Goal: Task Accomplishment & Management: Complete application form

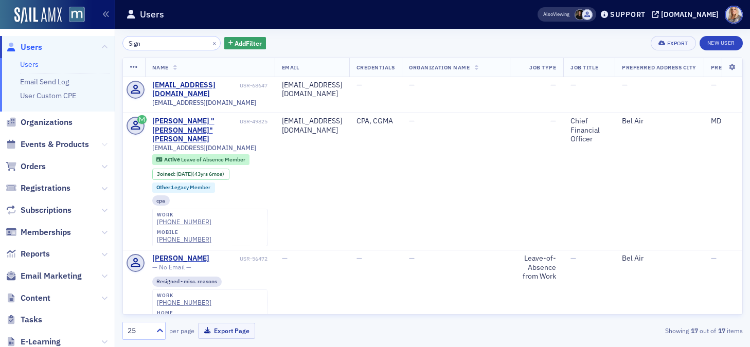
click at [104, 143] on icon at bounding box center [104, 144] width 6 height 6
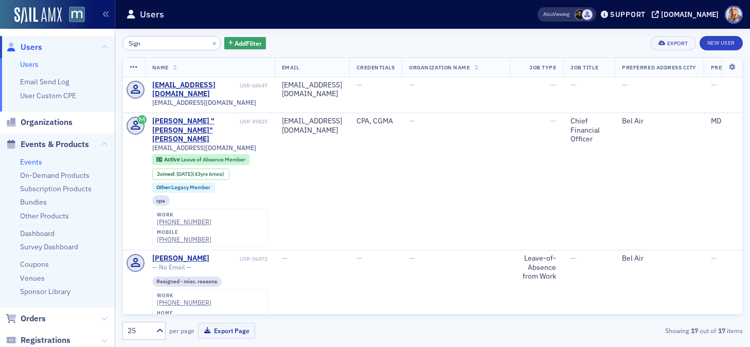
click at [24, 164] on link "Events" at bounding box center [31, 161] width 22 height 9
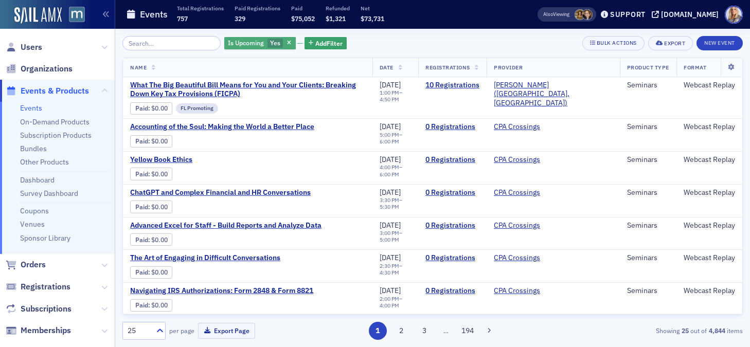
click at [274, 47] on div "Is Upcoming Yes" at bounding box center [260, 43] width 72 height 13
click at [273, 54] on div "Is Upcoming Yes Add Filter Bulk Actions Export New Event Name Date Registration…" at bounding box center [432, 188] width 620 height 304
click at [309, 43] on icon "button" at bounding box center [311, 44] width 5 height 6
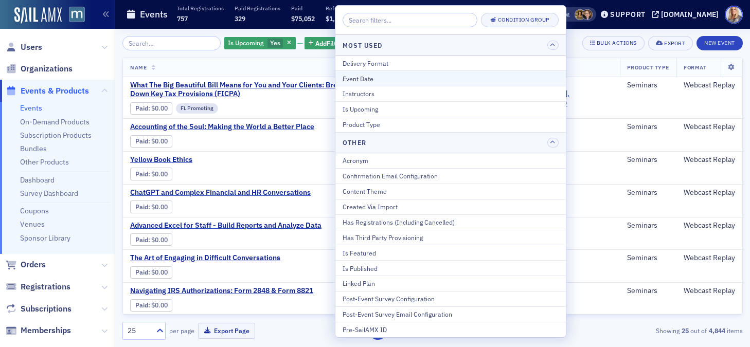
click at [365, 79] on div "Event Date" at bounding box center [451, 78] width 216 height 9
select select "7"
select select "2025"
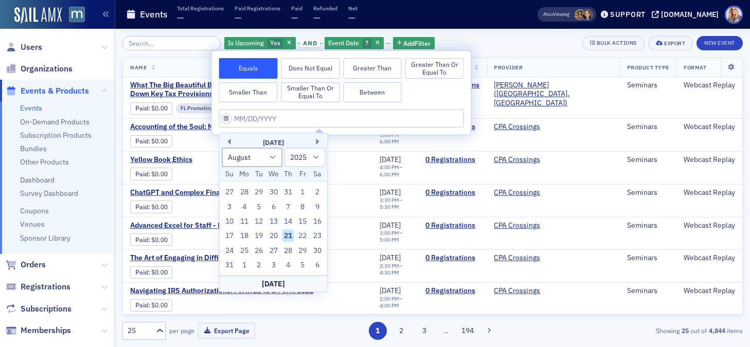
click at [366, 85] on button "Between" at bounding box center [372, 92] width 59 height 21
select select "7"
select select "2025"
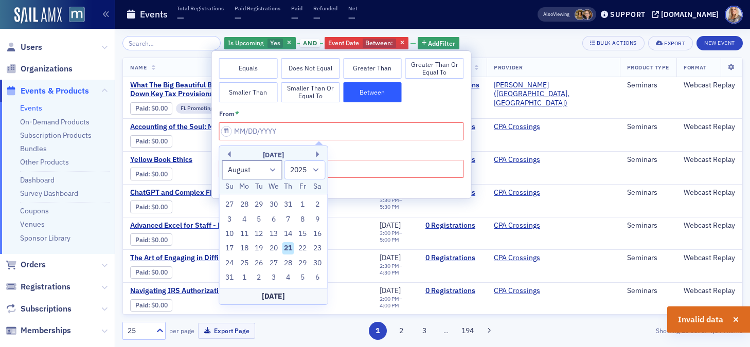
click at [288, 250] on div "21" at bounding box center [288, 248] width 12 height 12
type input "08/21/2025"
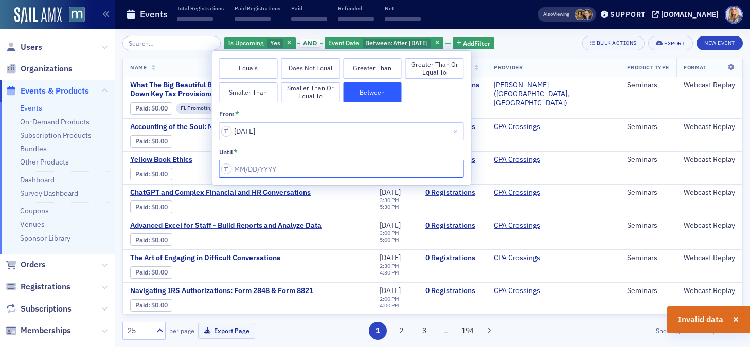
select select "7"
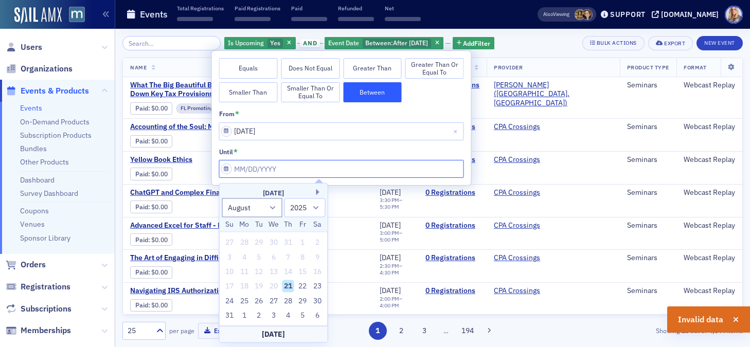
click at [227, 170] on input "from *" at bounding box center [341, 169] width 245 height 18
click at [288, 284] on div "21" at bounding box center [288, 286] width 12 height 12
type input "08/21/2025"
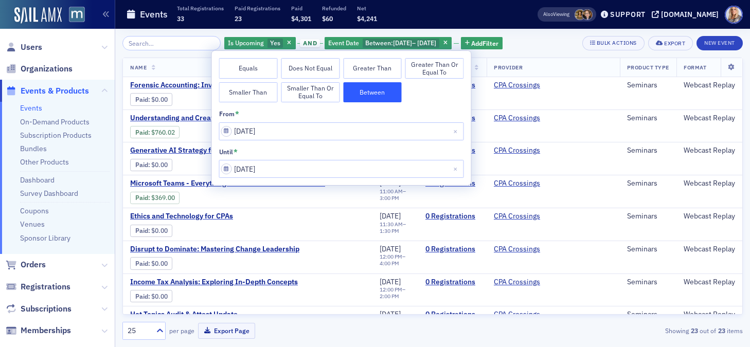
click at [505, 20] on div "Events Total Registrations 33 Paid Registrations 23 Paid $4,301 Refunded $60 Ne…" at bounding box center [315, 14] width 379 height 27
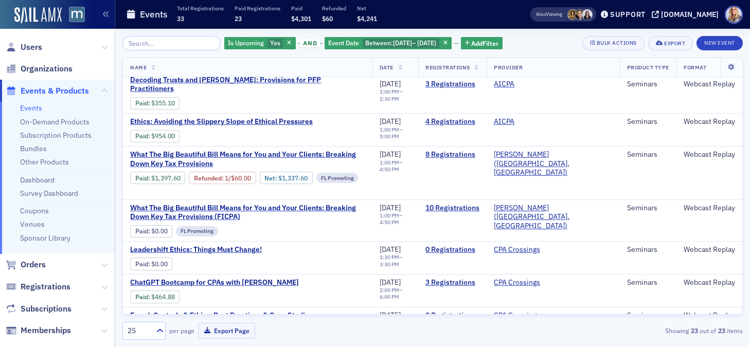
scroll to position [332, 0]
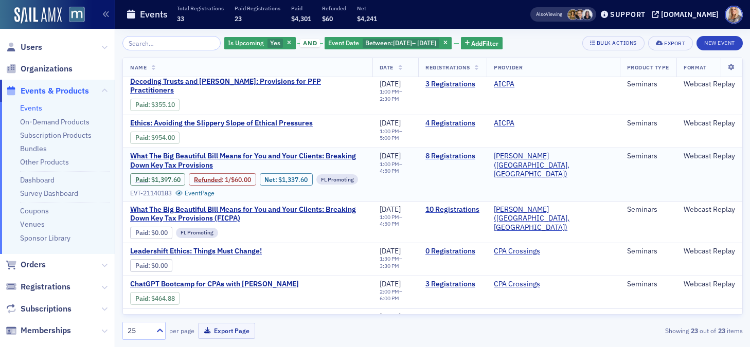
click at [479, 152] on link "8 Registrations" at bounding box center [452, 156] width 54 height 9
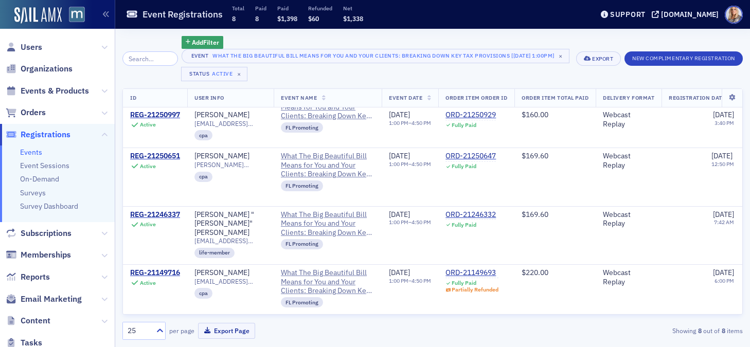
scroll to position [260, 0]
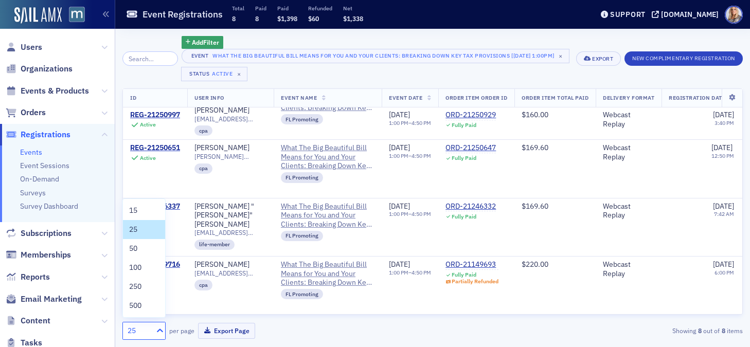
click at [161, 330] on icon at bounding box center [160, 331] width 6 height 4
click at [137, 270] on span "100" at bounding box center [135, 267] width 12 height 11
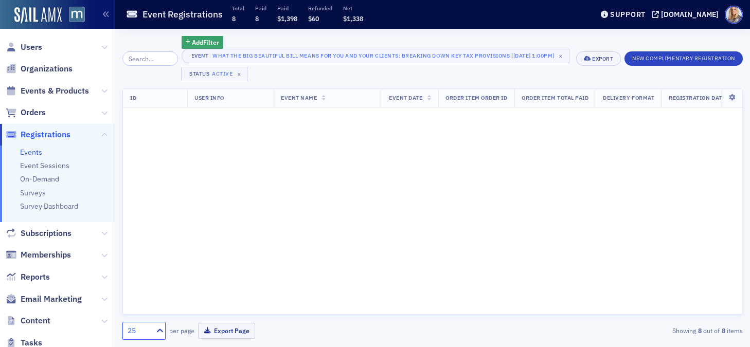
scroll to position [0, 0]
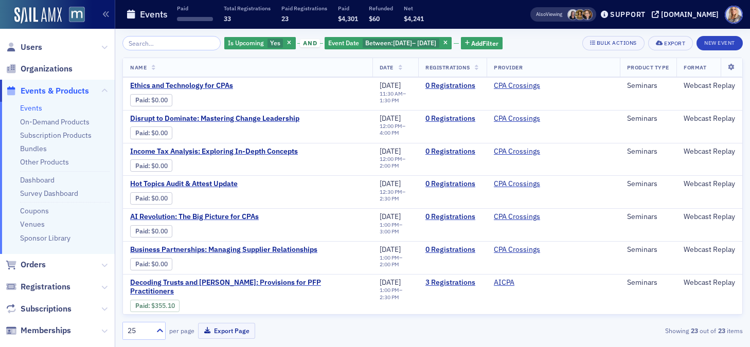
scroll to position [130, 0]
click at [102, 48] on icon at bounding box center [104, 47] width 6 height 6
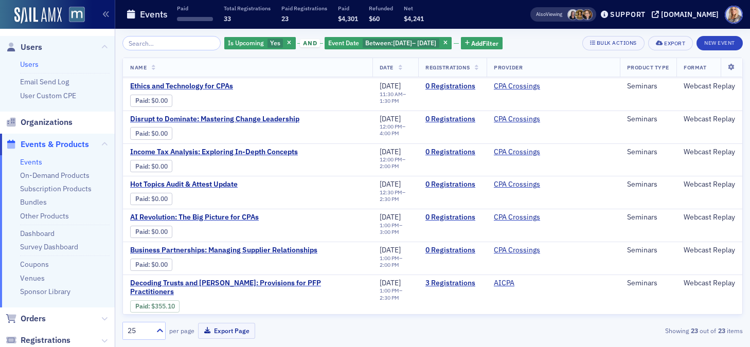
click at [32, 65] on link "Users" at bounding box center [29, 64] width 19 height 9
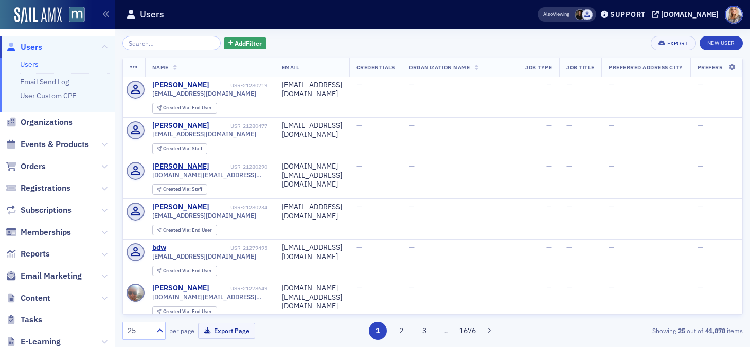
click at [179, 47] on input "search" at bounding box center [171, 43] width 98 height 14
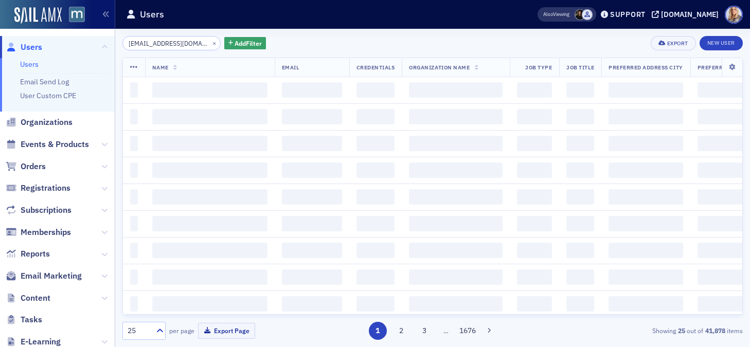
scroll to position [0, 3]
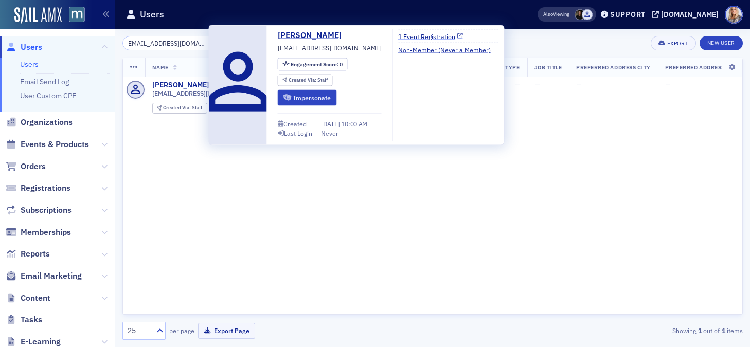
type input "mglickstein@glccpa.com"
click at [438, 36] on link "1 Event Registration" at bounding box center [430, 35] width 65 height 9
click at [292, 97] on button "Impersonate" at bounding box center [307, 98] width 59 height 16
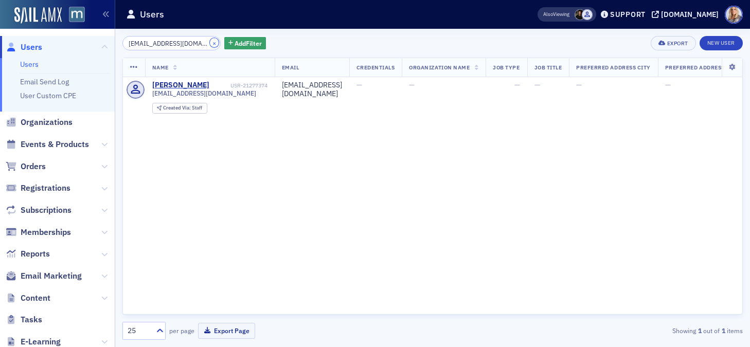
click at [210, 43] on button "×" at bounding box center [214, 42] width 9 height 9
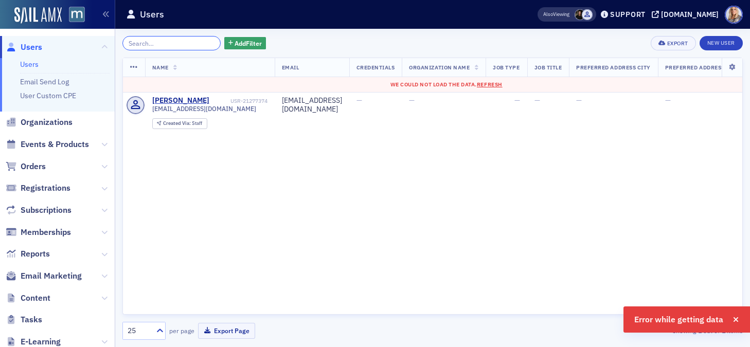
click at [182, 44] on input "search" at bounding box center [171, 43] width 98 height 14
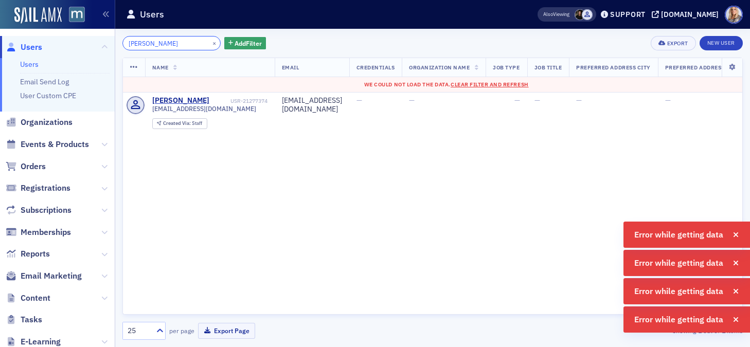
type input "Jeff Lawson"
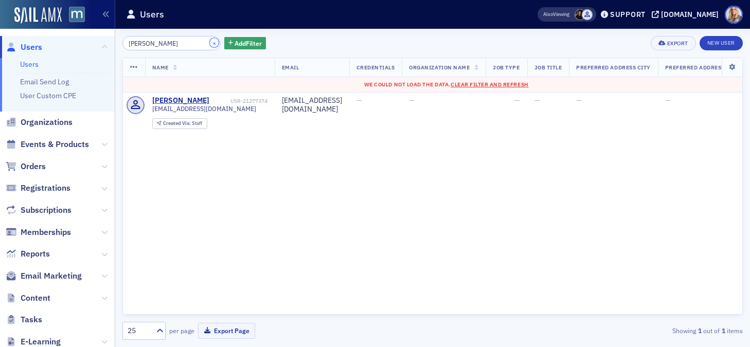
click at [210, 42] on button "×" at bounding box center [214, 42] width 9 height 9
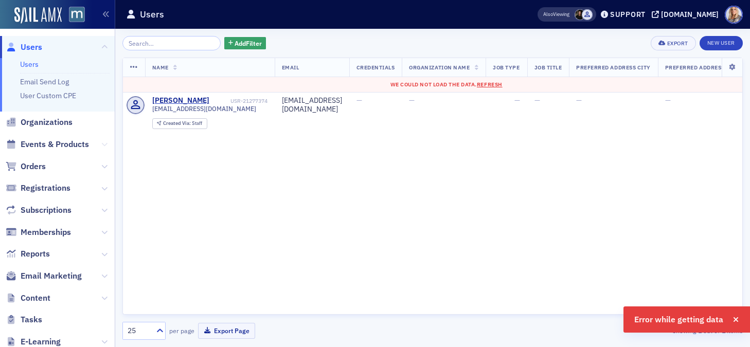
click at [103, 144] on icon at bounding box center [104, 144] width 6 height 6
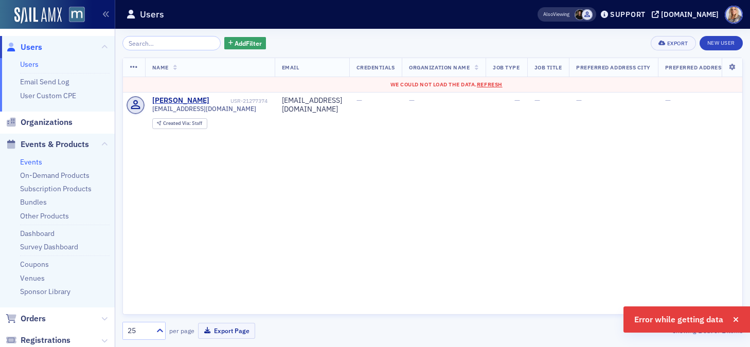
click at [24, 161] on link "Events" at bounding box center [31, 161] width 22 height 9
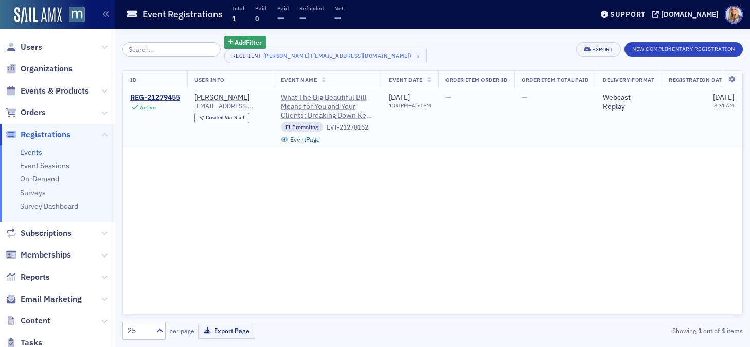
click at [339, 112] on span "What The Big Beautiful Bill Means for You and Your Clients: Breaking Down Key T…" at bounding box center [328, 106] width 94 height 27
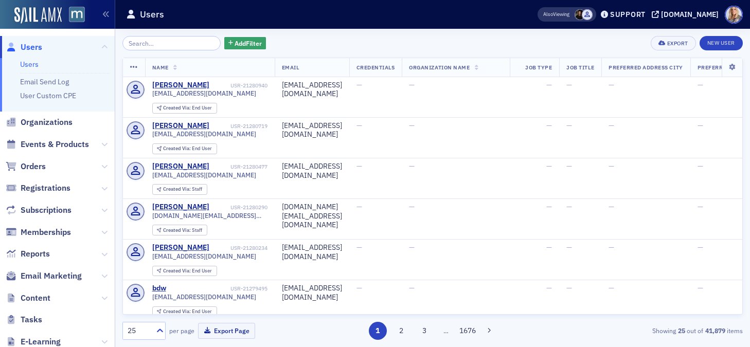
click at [143, 42] on input "search" at bounding box center [171, 43] width 98 height 14
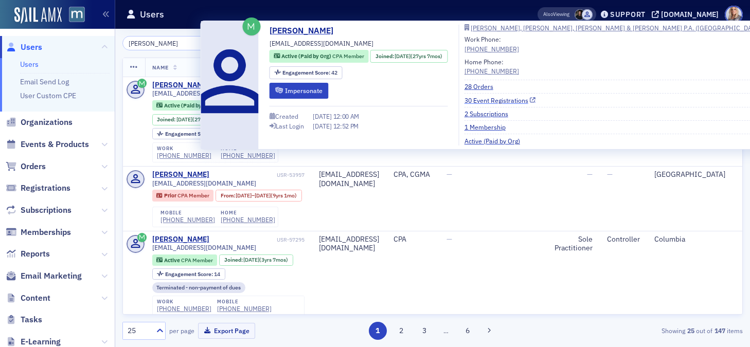
type input "[PERSON_NAME]"
click at [496, 97] on link "30 Event Registrations" at bounding box center [501, 100] width 72 height 9
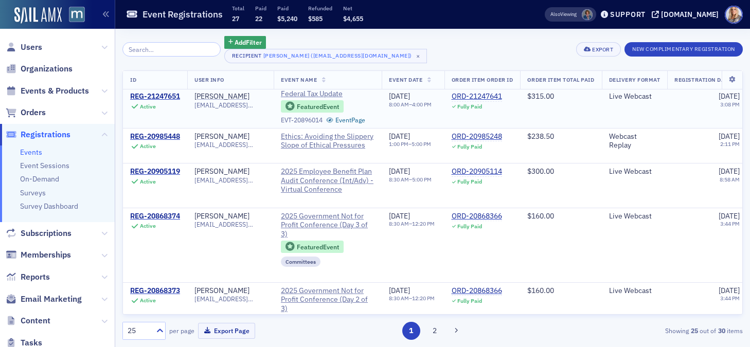
scroll to position [13, 0]
click at [347, 133] on span "Ethics: Avoiding the Slippery Slope of Ethical Pressures" at bounding box center [328, 141] width 94 height 18
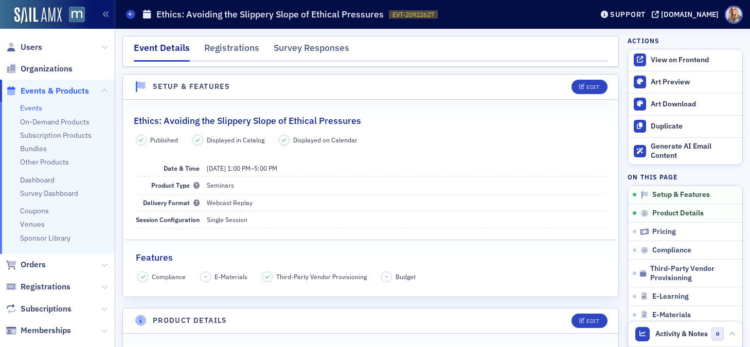
click at [314, 185] on dd "Seminars" at bounding box center [406, 185] width 399 height 16
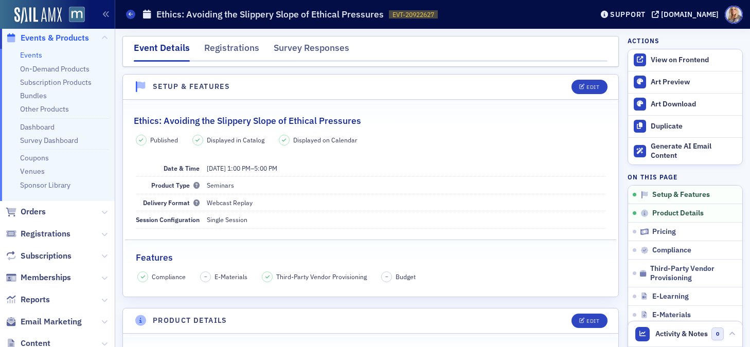
scroll to position [54, 0]
click at [101, 234] on icon at bounding box center [104, 234] width 6 height 6
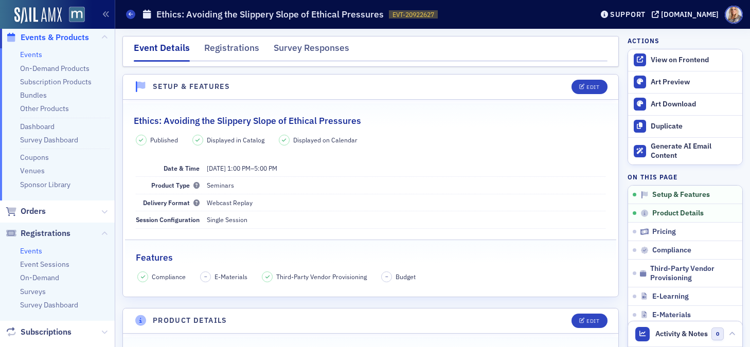
click at [30, 251] on link "Events" at bounding box center [31, 250] width 22 height 9
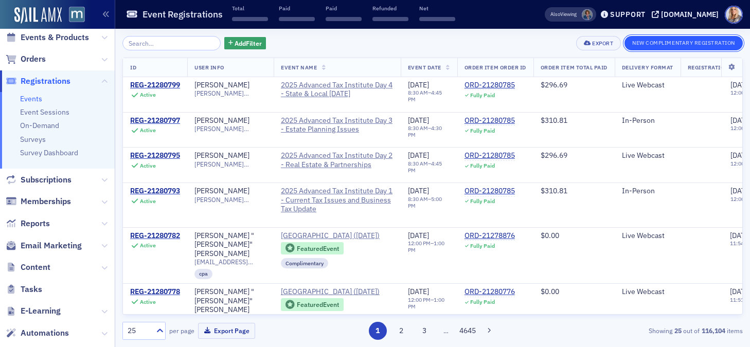
click at [683, 41] on button "New Complimentary Registration" at bounding box center [684, 43] width 118 height 14
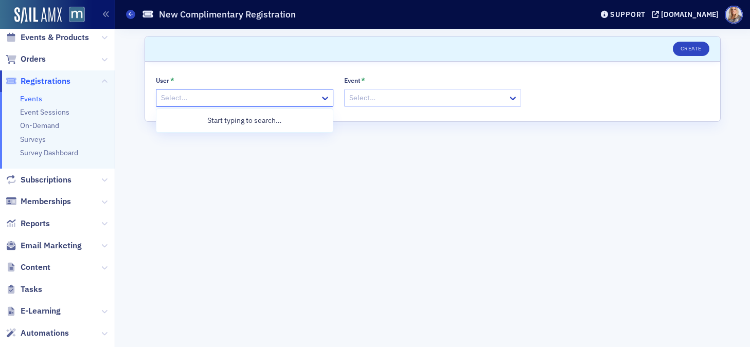
click at [289, 98] on div at bounding box center [239, 98] width 159 height 13
type input "Emily"
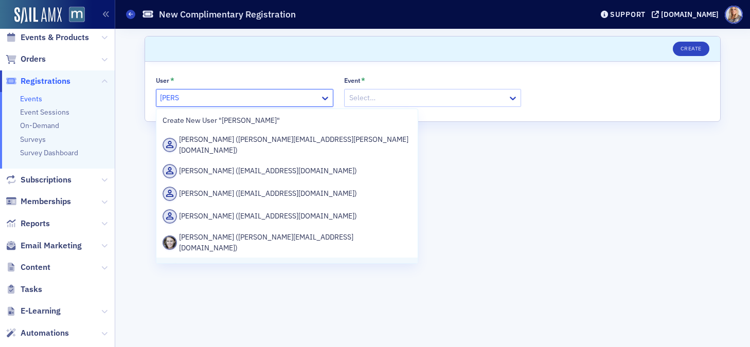
click at [229, 262] on div "Emily Trott (emily@macpa.org)" at bounding box center [287, 273] width 249 height 22
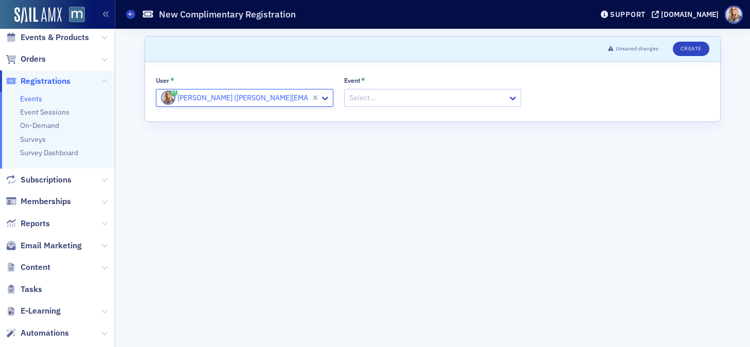
click at [403, 101] on div at bounding box center [427, 98] width 159 height 13
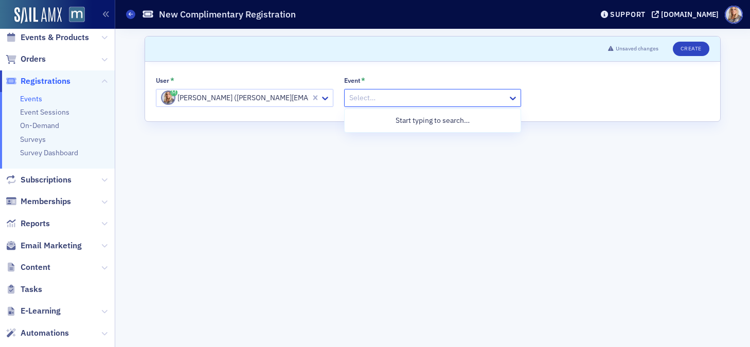
paste input "[PERSON_NAME]"
type input "M"
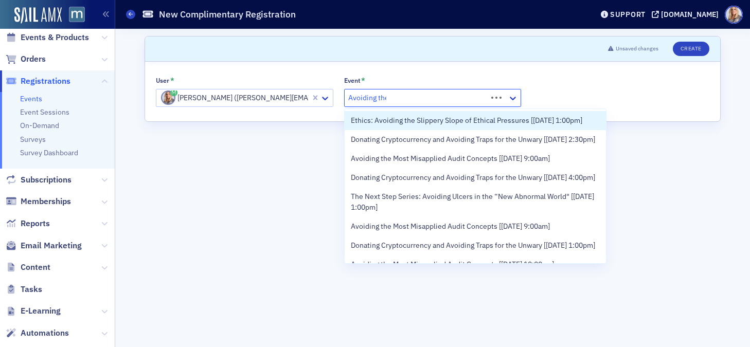
type input "Avoiding the"
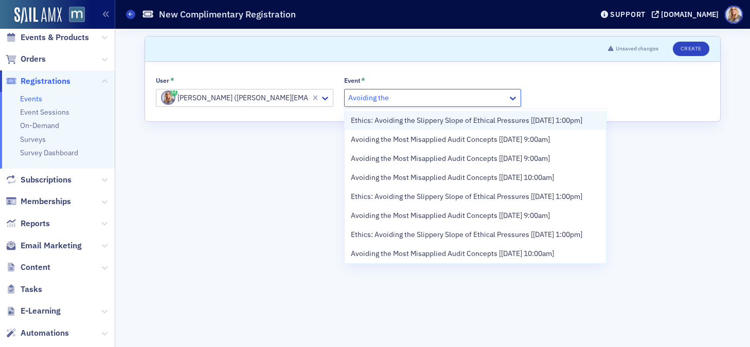
click at [420, 118] on span "Ethics: Avoiding the Slippery Slope of Ethical Pressures [8/21/2025 1:00pm]" at bounding box center [467, 120] width 232 height 11
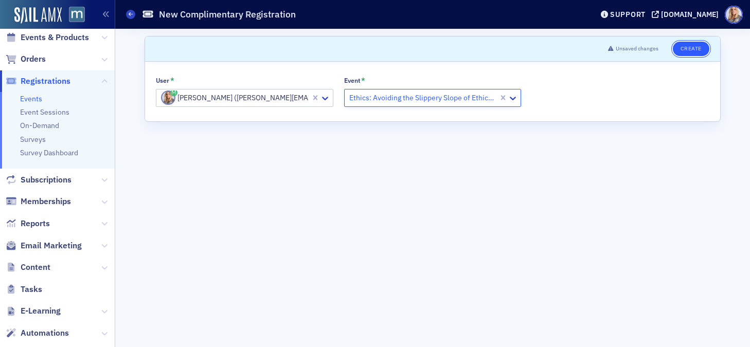
click at [696, 50] on button "Create" at bounding box center [691, 49] width 37 height 14
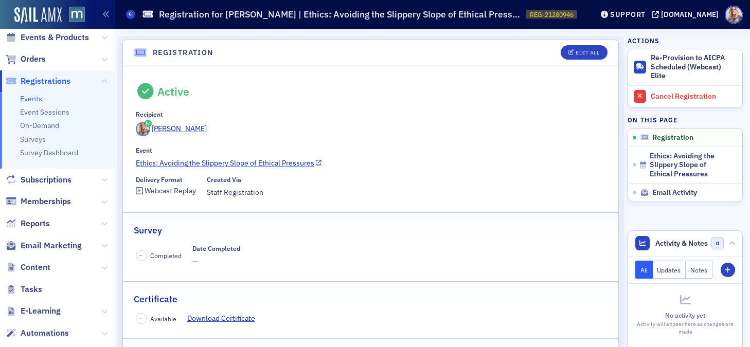
click at [252, 164] on link "Ethics: Avoiding the Slippery Slope of Ethical Pressures" at bounding box center [371, 163] width 470 height 11
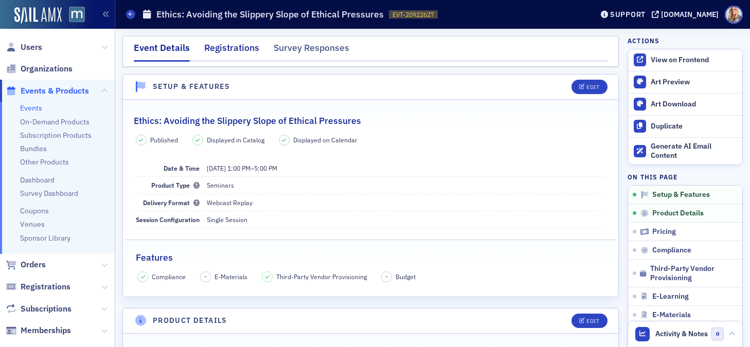
click at [232, 50] on div "Registrations" at bounding box center [231, 50] width 55 height 19
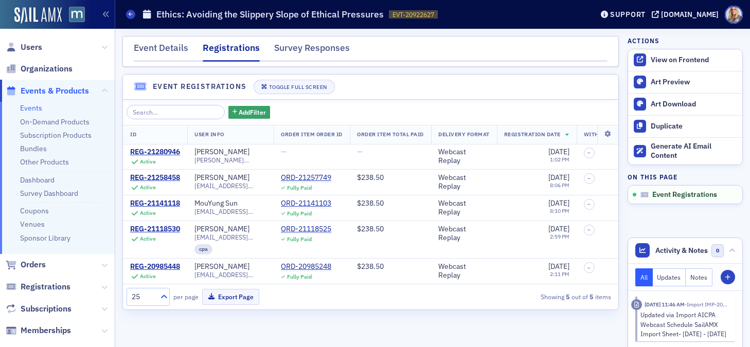
click at [163, 294] on icon at bounding box center [164, 297] width 10 height 10
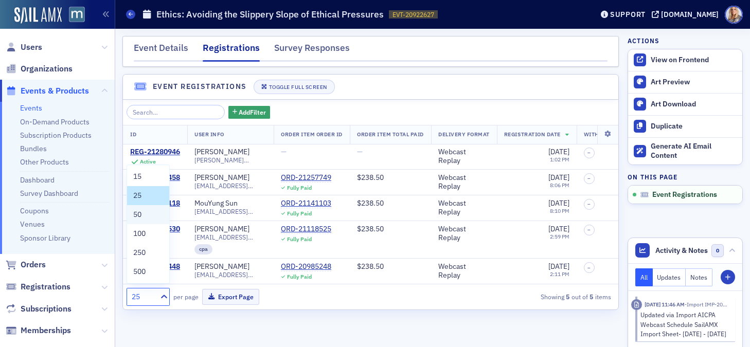
click at [139, 214] on span "50" at bounding box center [137, 214] width 8 height 11
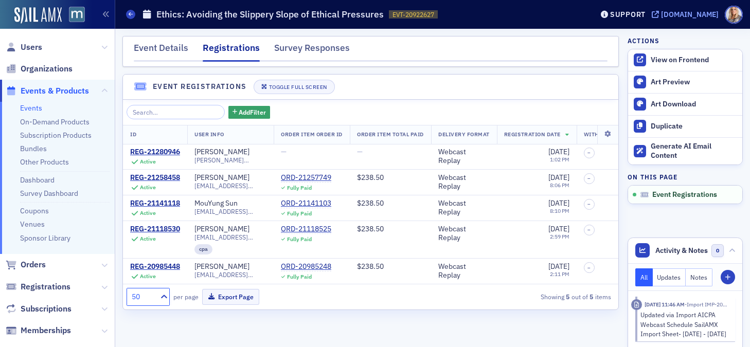
click at [685, 15] on div "[DOMAIN_NAME]" at bounding box center [690, 14] width 58 height 9
click at [38, 108] on link "Events" at bounding box center [31, 107] width 22 height 9
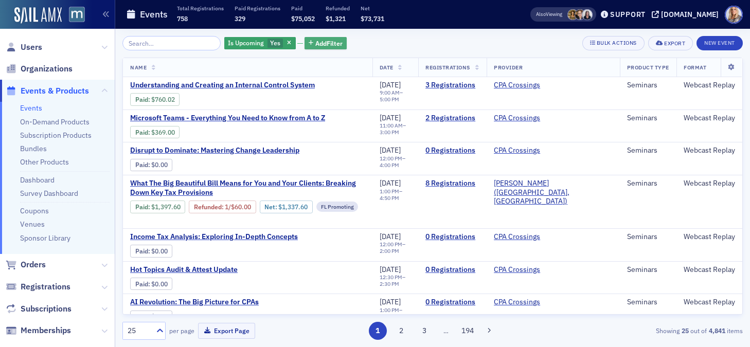
click at [315, 42] on span "Add Filter" at bounding box center [328, 43] width 27 height 9
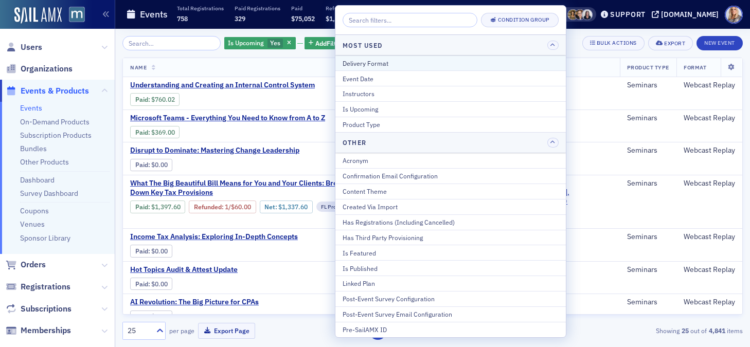
click at [360, 64] on div "Delivery Format" at bounding box center [451, 63] width 216 height 9
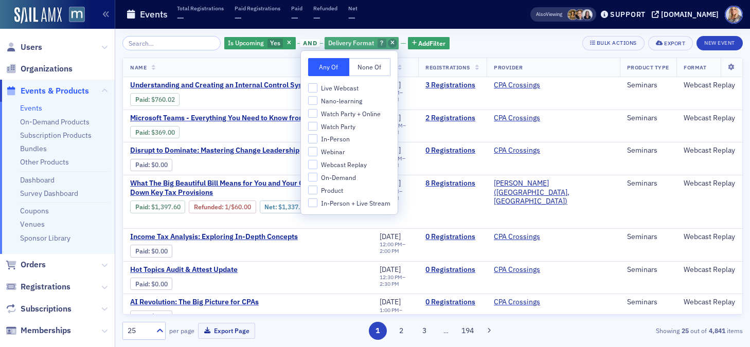
click at [390, 42] on icon "button" at bounding box center [392, 44] width 4 height 6
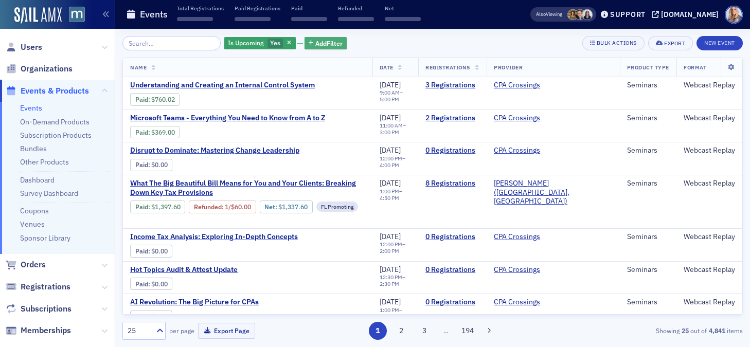
click at [326, 41] on span "Add Filter" at bounding box center [328, 43] width 27 height 9
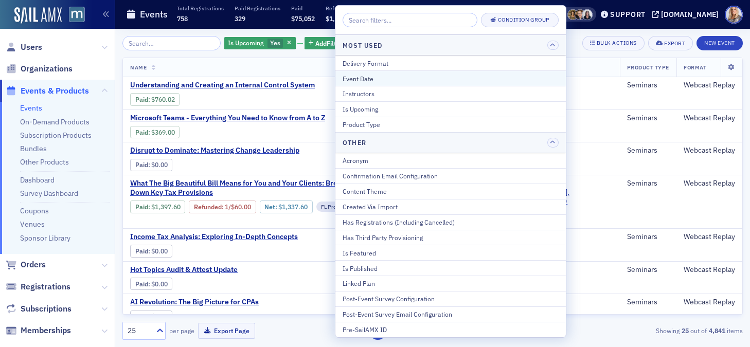
click at [365, 79] on div "Event Date" at bounding box center [451, 78] width 216 height 9
select select "7"
select select "2025"
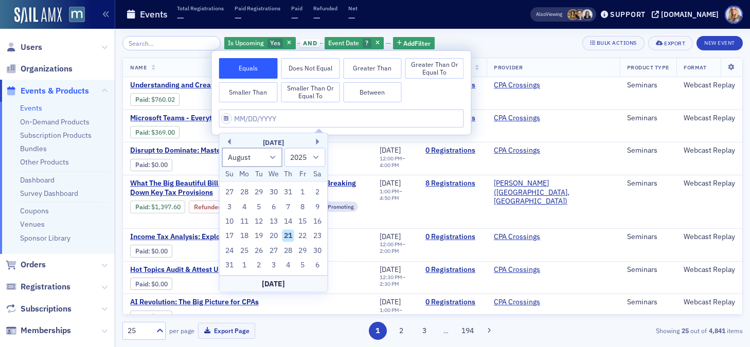
click at [368, 96] on button "Between" at bounding box center [372, 92] width 59 height 21
select select "7"
select select "2025"
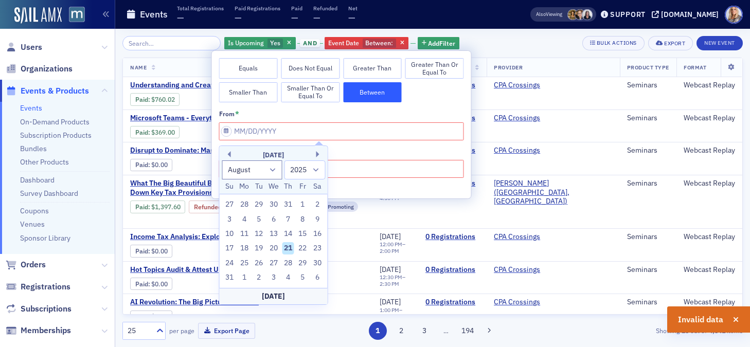
click at [289, 246] on div "21" at bounding box center [288, 248] width 12 height 12
type input "08/21/2025"
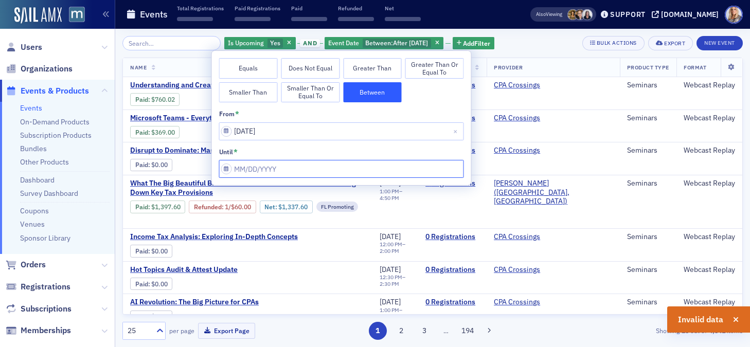
select select "7"
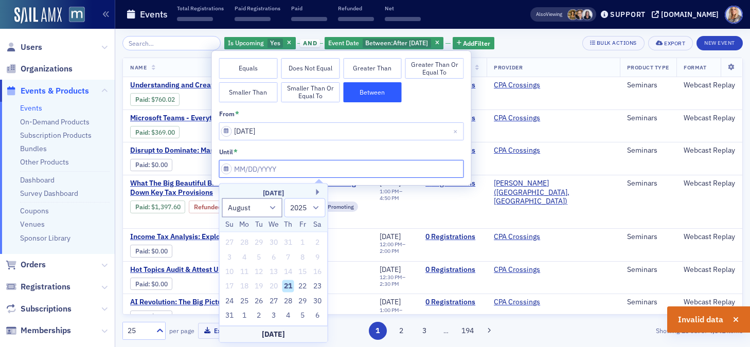
click at [225, 169] on input "from *" at bounding box center [341, 169] width 245 height 18
click at [285, 282] on div "21" at bounding box center [288, 286] width 12 height 12
type input "08/21/2025"
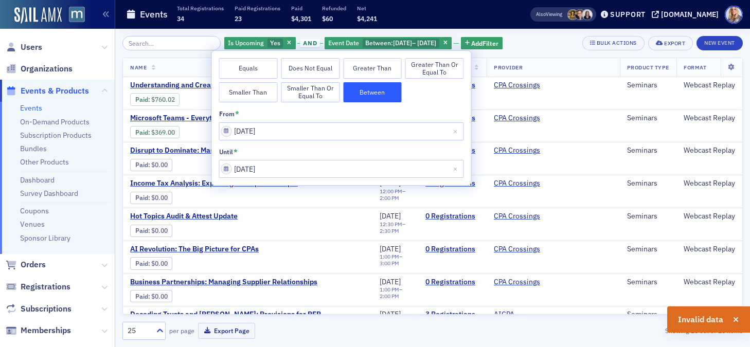
click at [177, 66] on th "Name" at bounding box center [248, 67] width 250 height 19
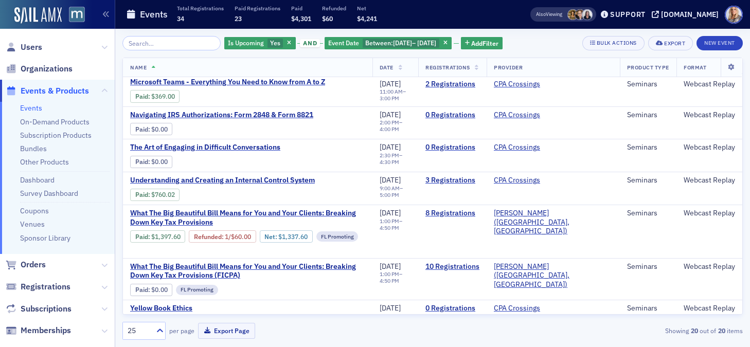
scroll to position [441, 0]
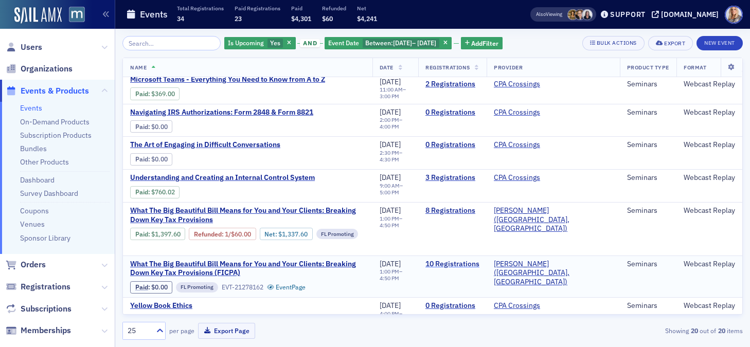
click at [479, 260] on link "10 Registrations" at bounding box center [452, 264] width 54 height 9
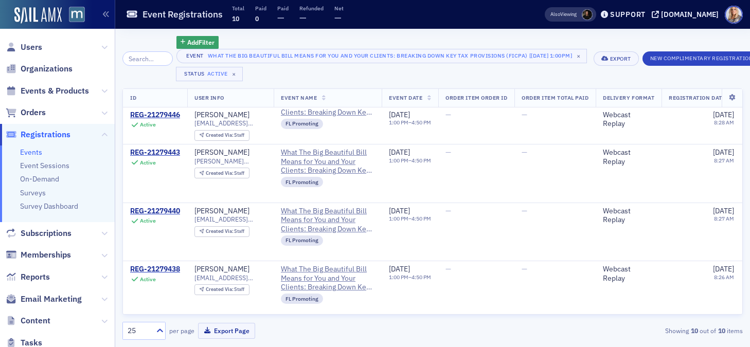
scroll to position [376, 0]
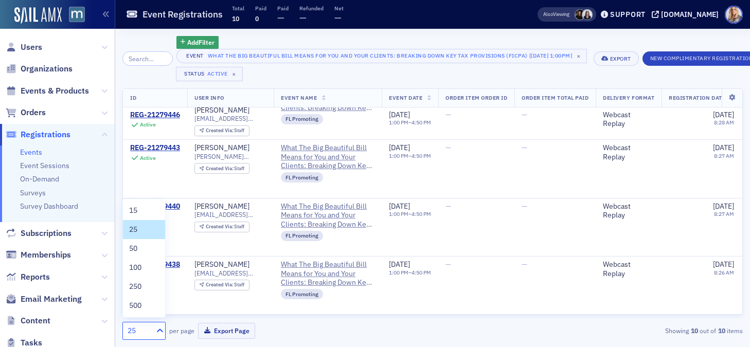
click at [161, 329] on icon at bounding box center [160, 331] width 6 height 4
click at [140, 252] on div "50" at bounding box center [144, 248] width 30 height 11
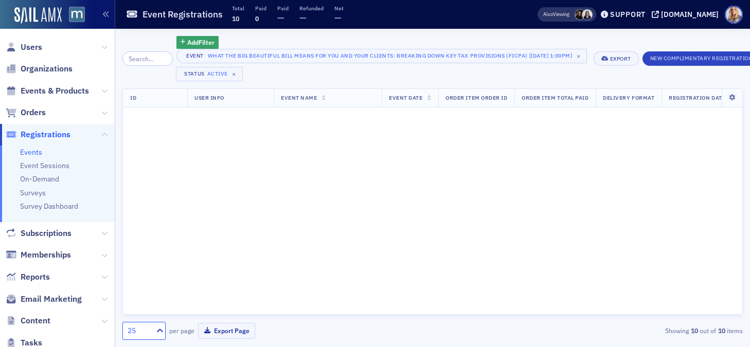
scroll to position [0, 0]
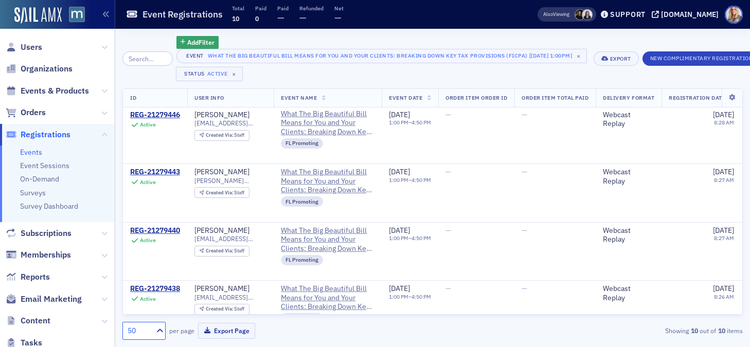
scroll to position [376, 0]
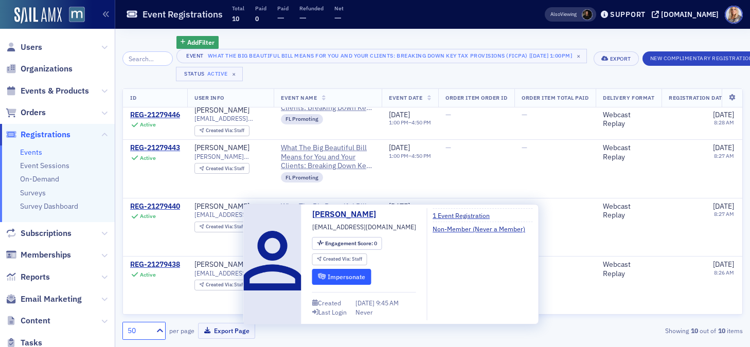
click at [331, 274] on button "Impersonate" at bounding box center [341, 277] width 59 height 16
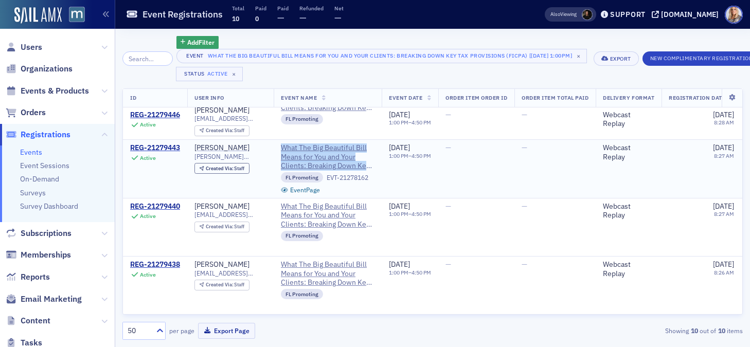
drag, startPoint x: 281, startPoint y: 144, endPoint x: 367, endPoint y: 167, distance: 89.0
click at [367, 167] on td "What The Big Beautiful Bill Means for You and Your Clients: Breaking Down Key T…" at bounding box center [328, 169] width 108 height 58
copy span "What The Big Beautiful Bill Means for You and Your Clients: Breaking Down Ke"
click at [101, 92] on icon at bounding box center [104, 91] width 6 height 6
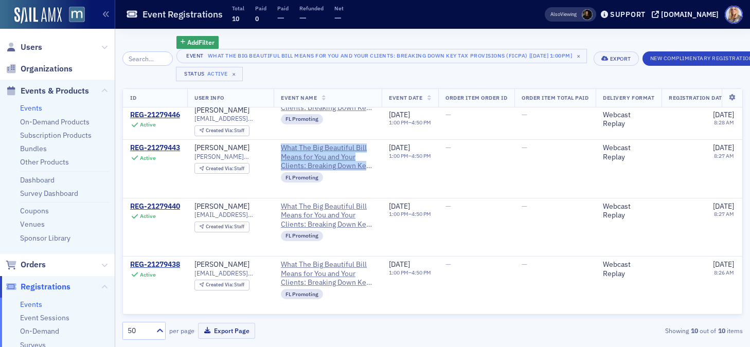
click at [31, 110] on link "Events" at bounding box center [31, 107] width 22 height 9
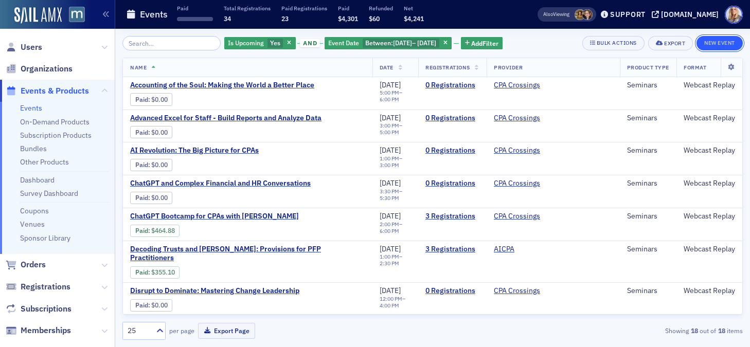
click at [716, 40] on button "New Event" at bounding box center [720, 43] width 46 height 14
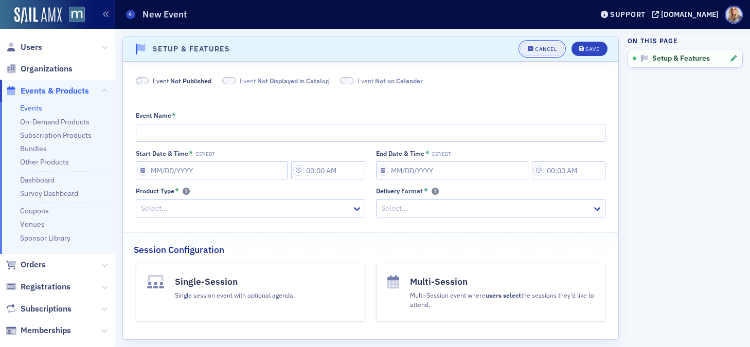
click at [537, 52] on div "Cancel" at bounding box center [546, 49] width 22 height 6
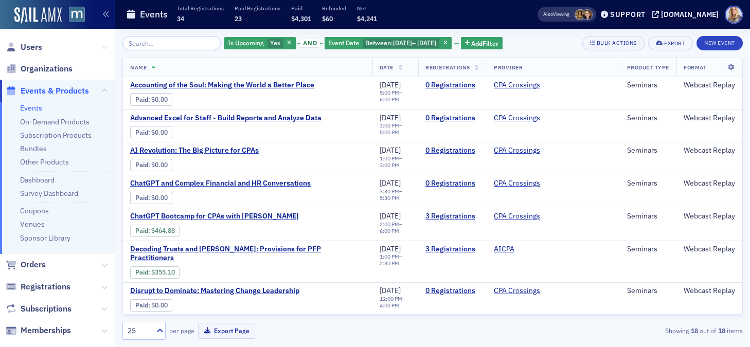
click at [104, 44] on icon at bounding box center [104, 47] width 6 height 6
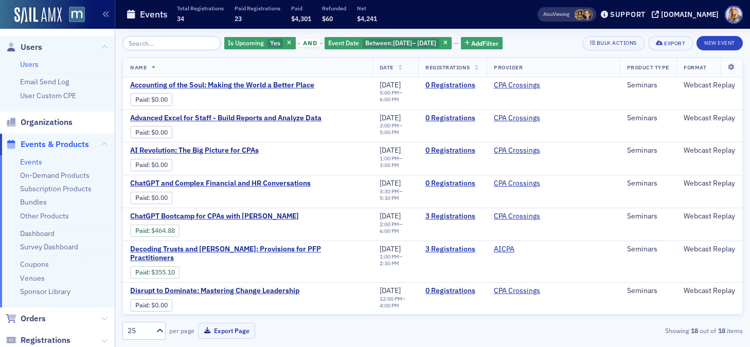
click at [27, 63] on link "Users" at bounding box center [29, 64] width 19 height 9
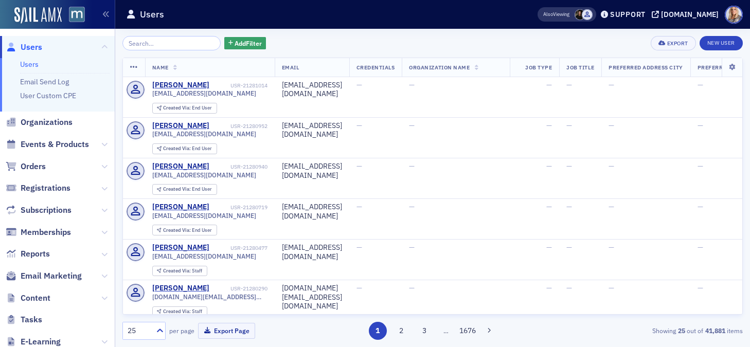
click at [138, 43] on input "search" at bounding box center [171, 43] width 98 height 14
click at [104, 188] on icon at bounding box center [104, 189] width 6 height 6
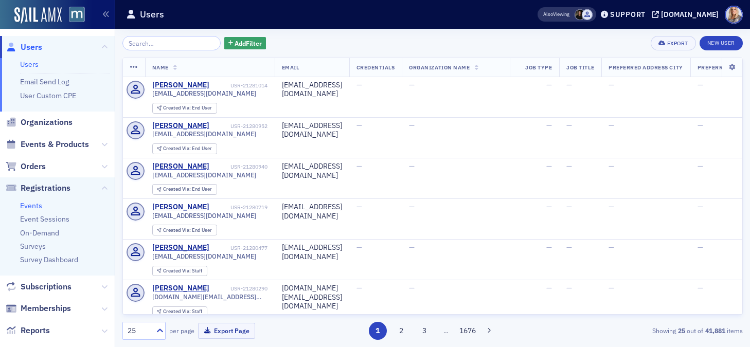
click at [35, 205] on link "Events" at bounding box center [31, 205] width 22 height 9
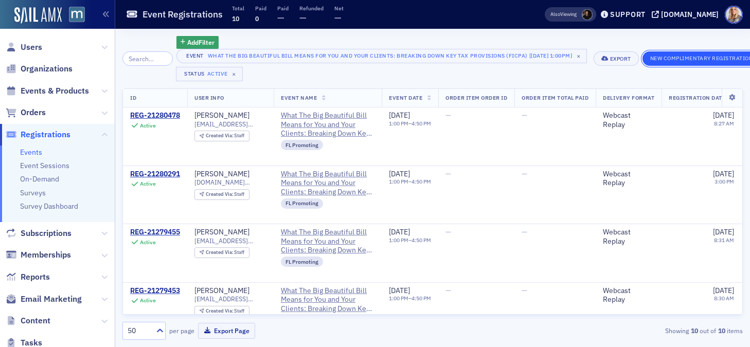
click at [685, 59] on button "New Complimentary Registration" at bounding box center [702, 58] width 118 height 14
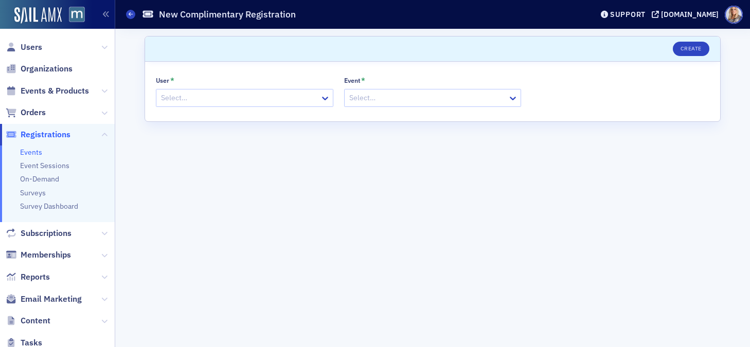
click at [263, 103] on div at bounding box center [239, 98] width 159 height 13
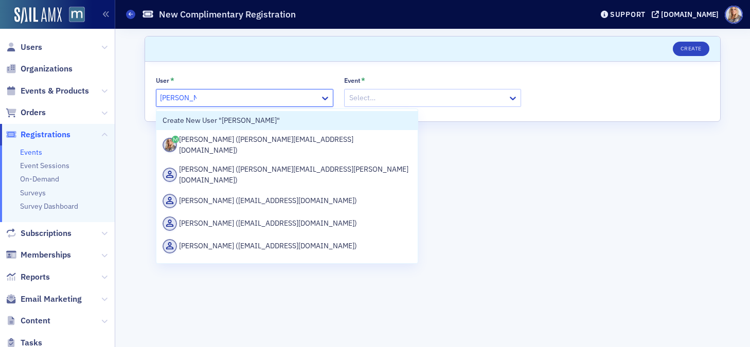
type input "[PERSON_NAME]"
click at [389, 100] on div at bounding box center [427, 98] width 159 height 13
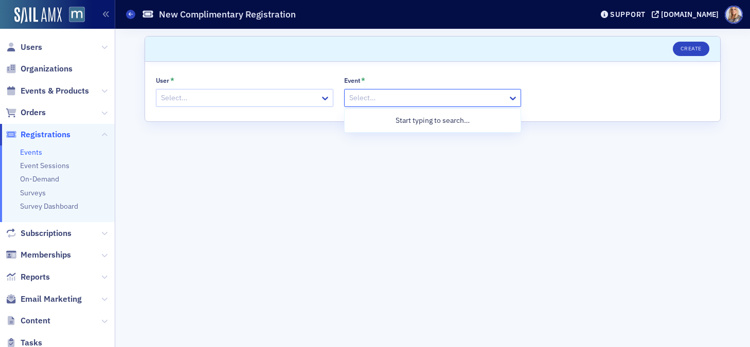
paste input "What The Big Beautiful Bill Means for You and Your Clients: Breaking Down Ke"
type input "What The Big Beautiful Bill Means for You and Your Clients: Breaking Down Ke"
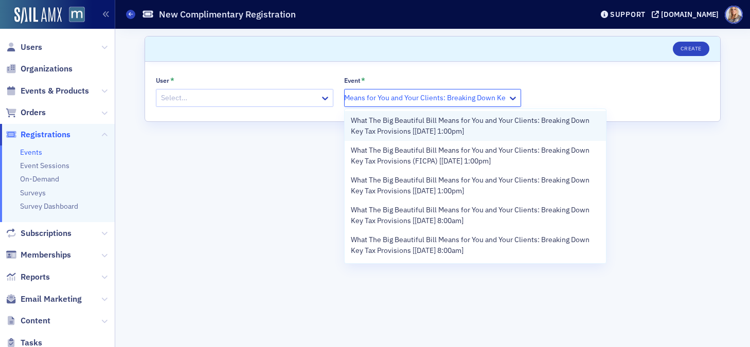
click at [413, 127] on span "What The Big Beautiful Bill Means for You and Your Clients: Breaking Down Key T…" at bounding box center [475, 126] width 249 height 22
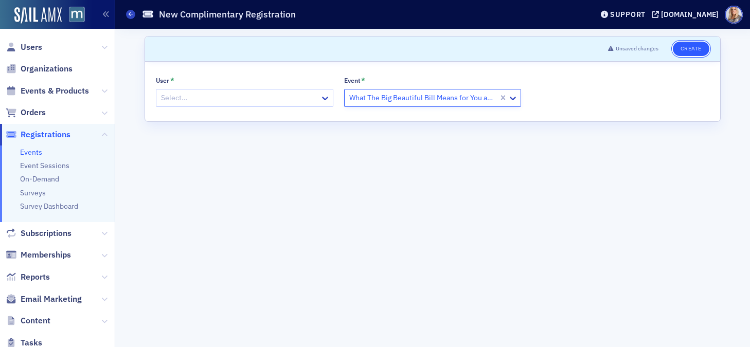
click at [687, 49] on button "Create" at bounding box center [691, 49] width 37 height 14
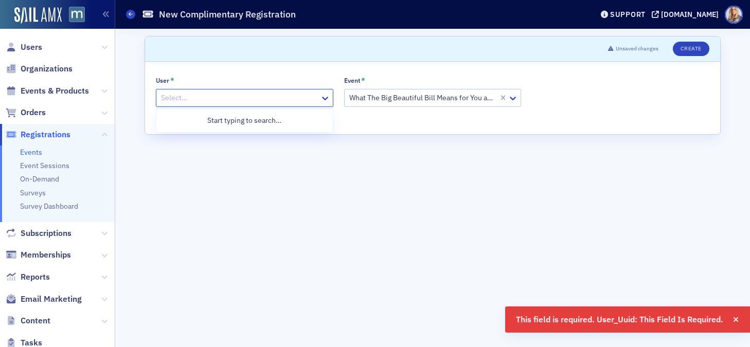
click at [275, 96] on div at bounding box center [239, 98] width 159 height 13
type input "Emily"
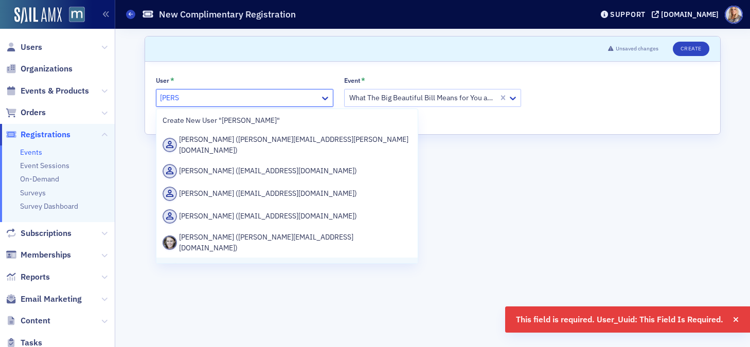
click at [183, 262] on div "Emily Trott (emily@macpa.org)" at bounding box center [287, 273] width 249 height 22
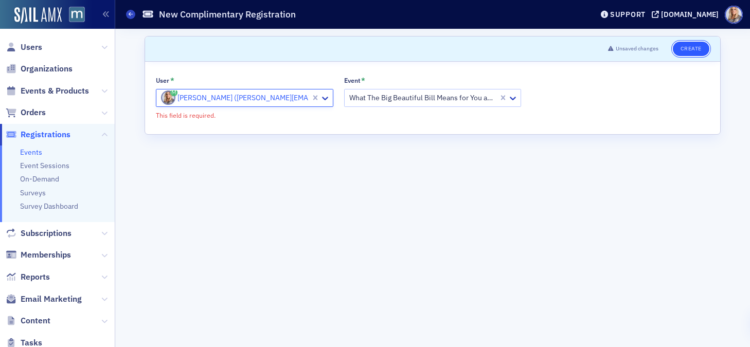
click at [694, 47] on button "Create" at bounding box center [691, 49] width 37 height 14
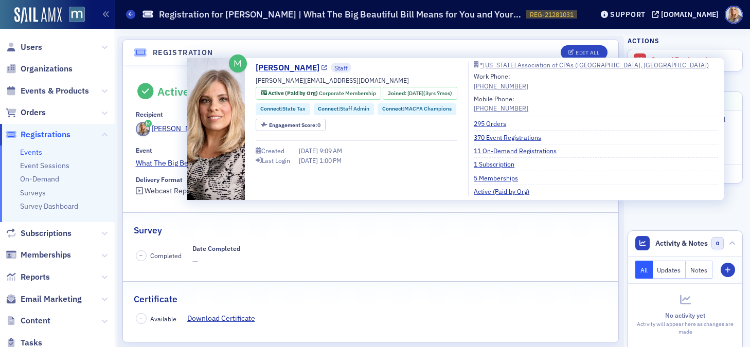
click at [276, 66] on link "[PERSON_NAME]" at bounding box center [292, 68] width 72 height 12
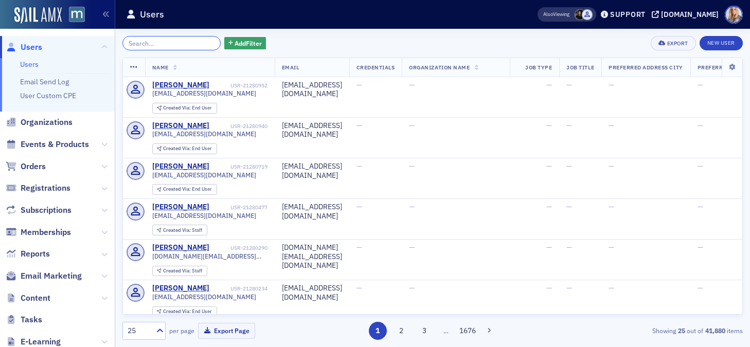
click at [146, 44] on input "search" at bounding box center [171, 43] width 98 height 14
paste input "[PERSON_NAME]"
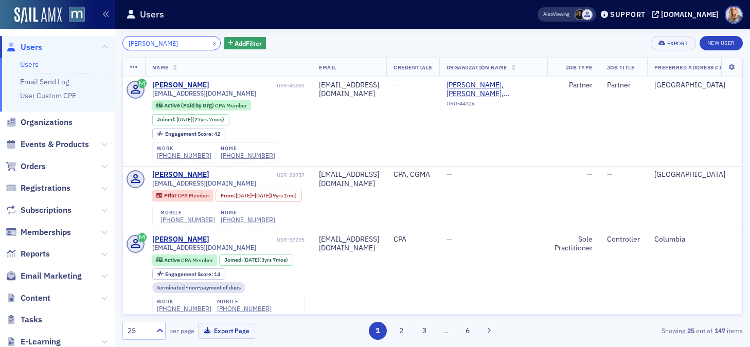
drag, startPoint x: 175, startPoint y: 41, endPoint x: 95, endPoint y: 34, distance: 81.0
click at [95, 34] on div "Users Users Email Send Log User Custom CPE Organizations Events & Products Orde…" at bounding box center [375, 173] width 750 height 347
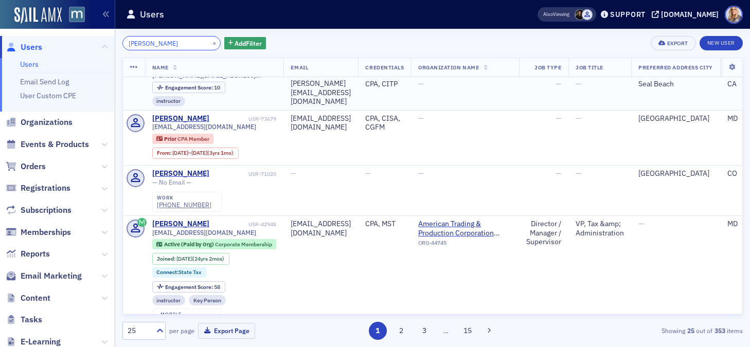
scroll to position [158, 0]
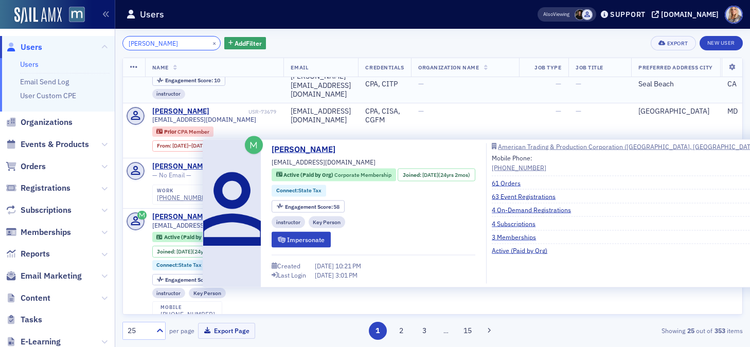
type input "[PERSON_NAME]"
click at [189, 213] on div "[PERSON_NAME]" at bounding box center [180, 216] width 57 height 9
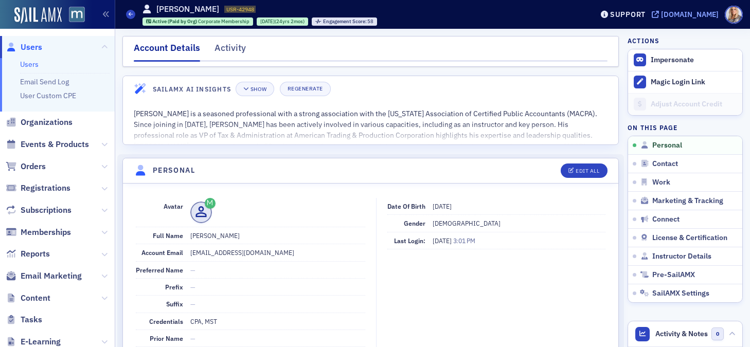
click at [706, 10] on div "[DOMAIN_NAME]" at bounding box center [690, 14] width 58 height 9
click at [662, 62] on button "Impersonate" at bounding box center [672, 60] width 43 height 9
click at [658, 62] on button "Impersonate" at bounding box center [672, 60] width 43 height 9
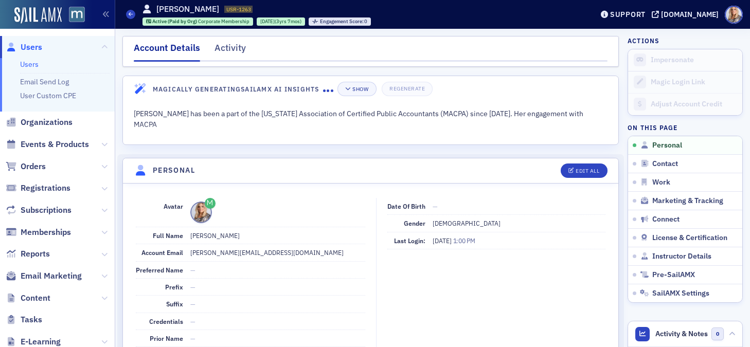
click at [202, 212] on span at bounding box center [201, 213] width 22 height 22
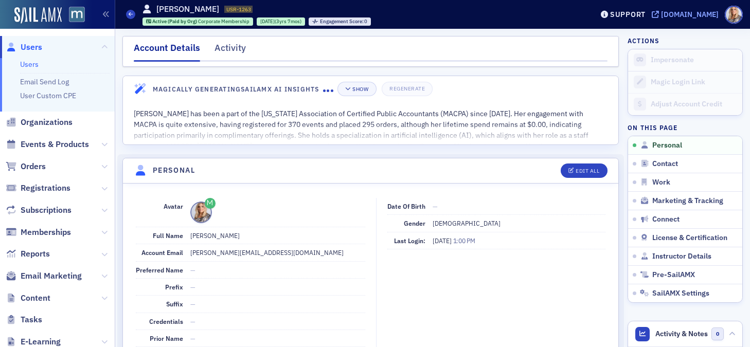
click at [699, 14] on div "[DOMAIN_NAME]" at bounding box center [690, 14] width 58 height 9
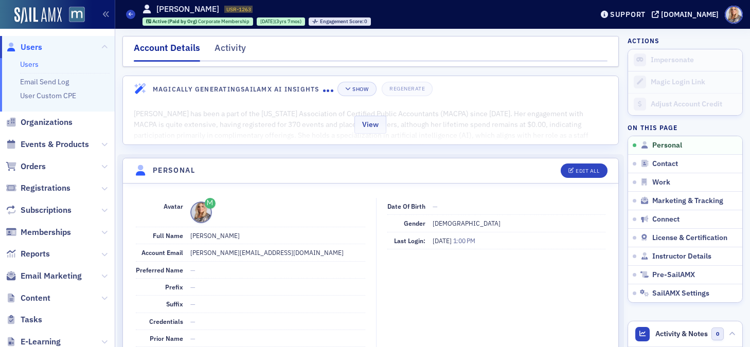
click at [573, 118] on div "View" at bounding box center [370, 122] width 495 height 43
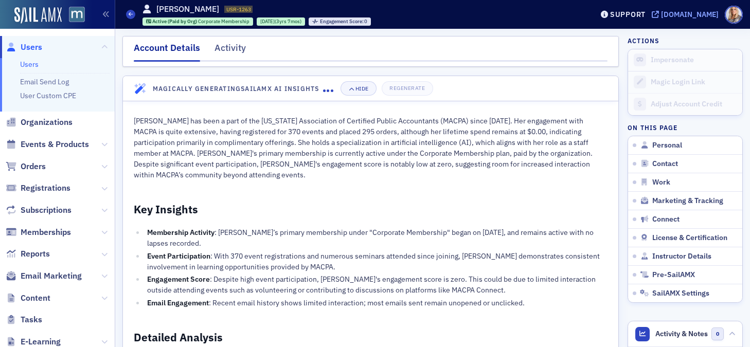
click at [707, 15] on div "[DOMAIN_NAME]" at bounding box center [690, 14] width 58 height 9
